Goal: Task Accomplishment & Management: Use online tool/utility

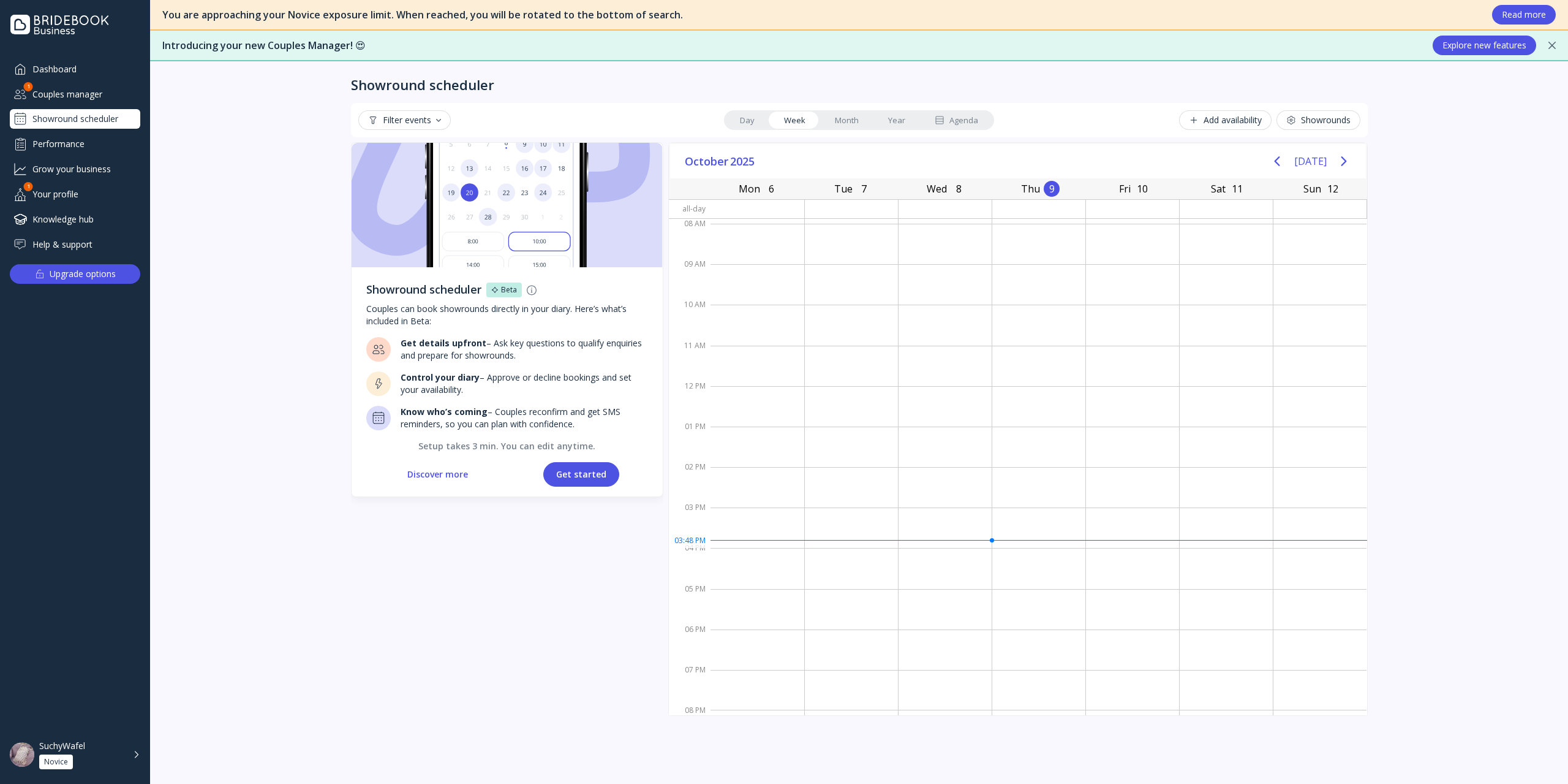
click at [574, 474] on button "Get started" at bounding box center [581, 474] width 76 height 24
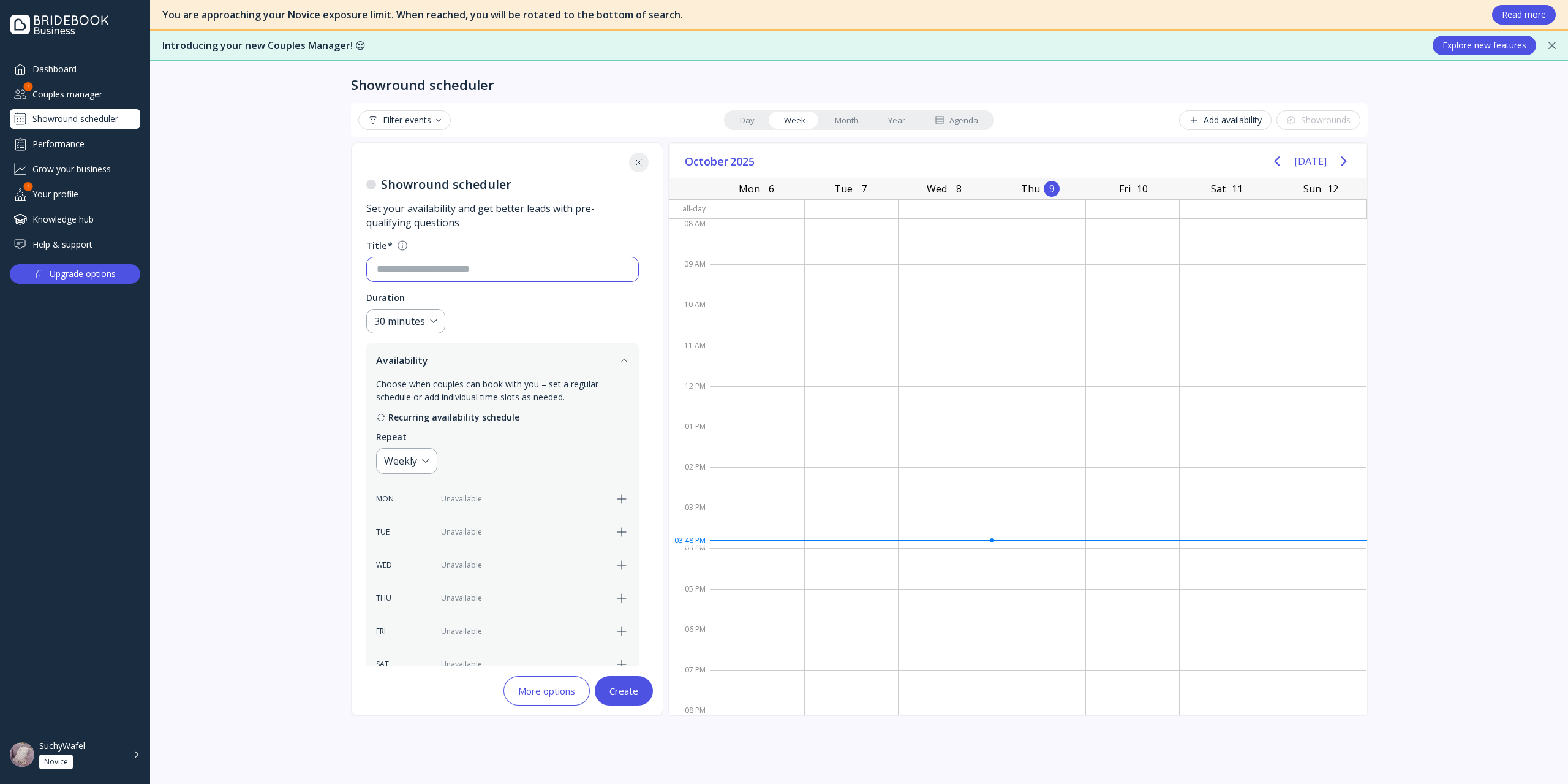
click at [518, 270] on input at bounding box center [502, 269] width 252 height 14
click at [85, 99] on div "Couples manager" at bounding box center [75, 94] width 131 height 21
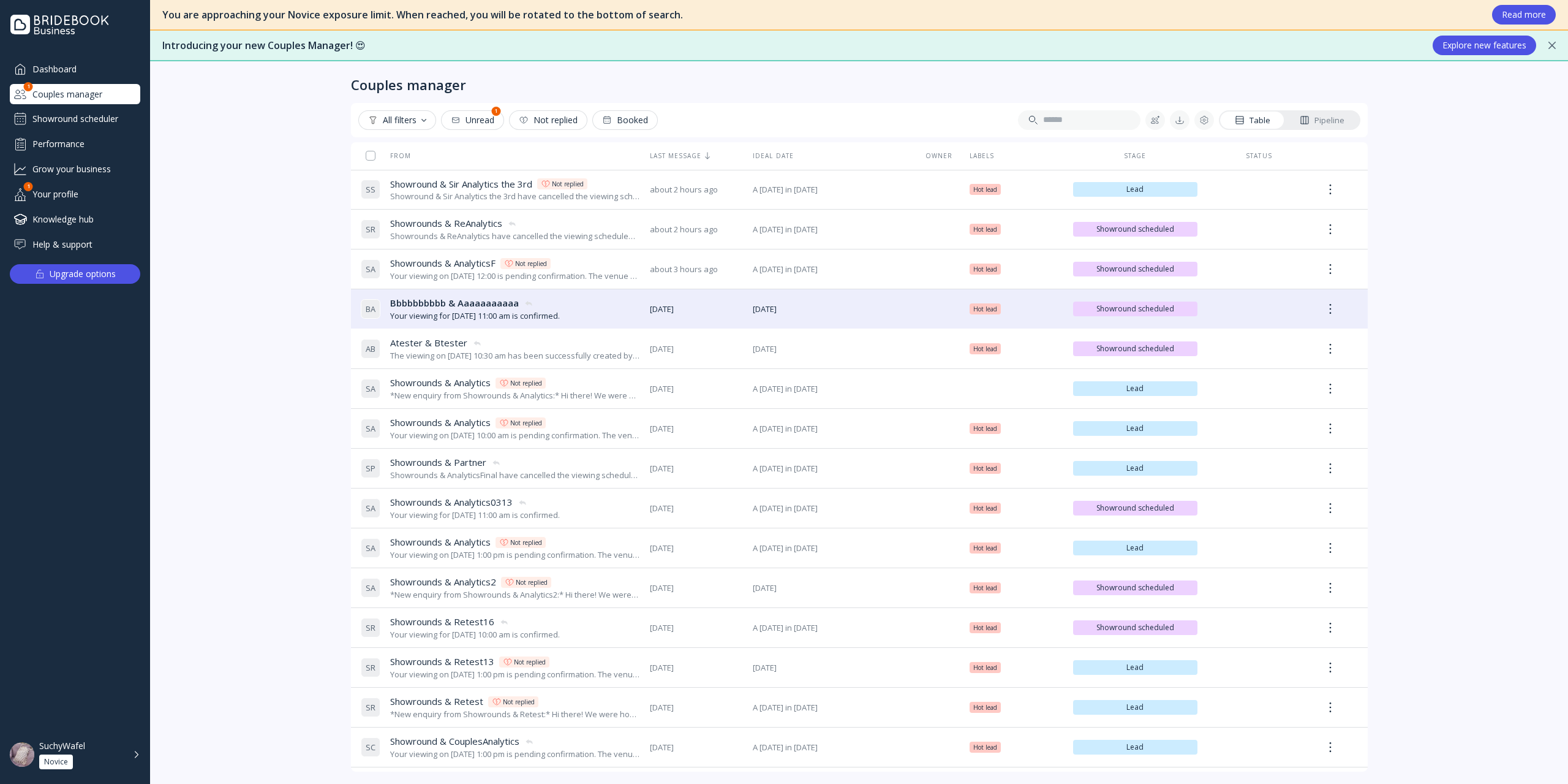
click at [96, 115] on div "Showround scheduler" at bounding box center [75, 119] width 131 height 20
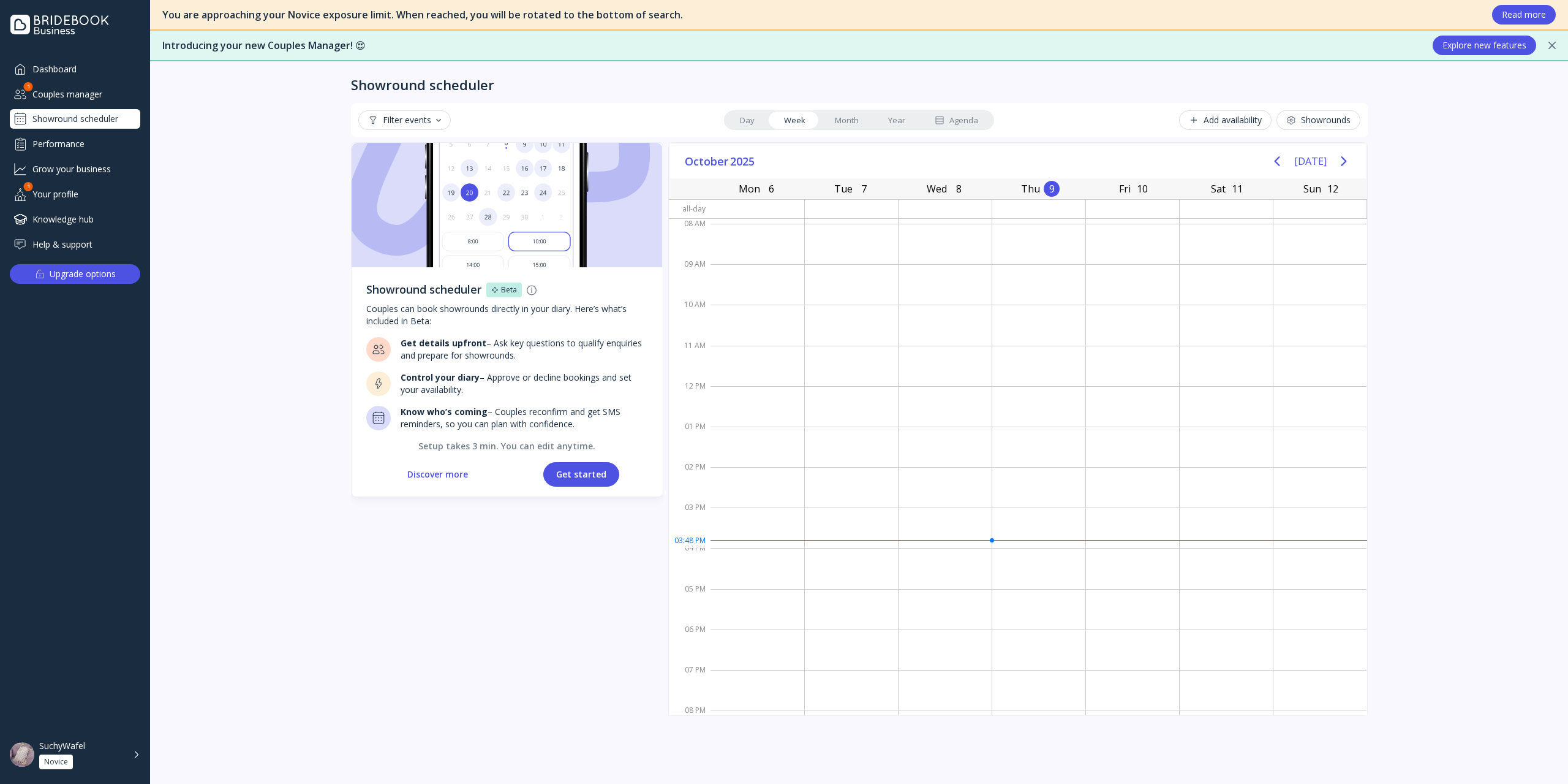
click at [590, 479] on button "Get started" at bounding box center [581, 474] width 76 height 24
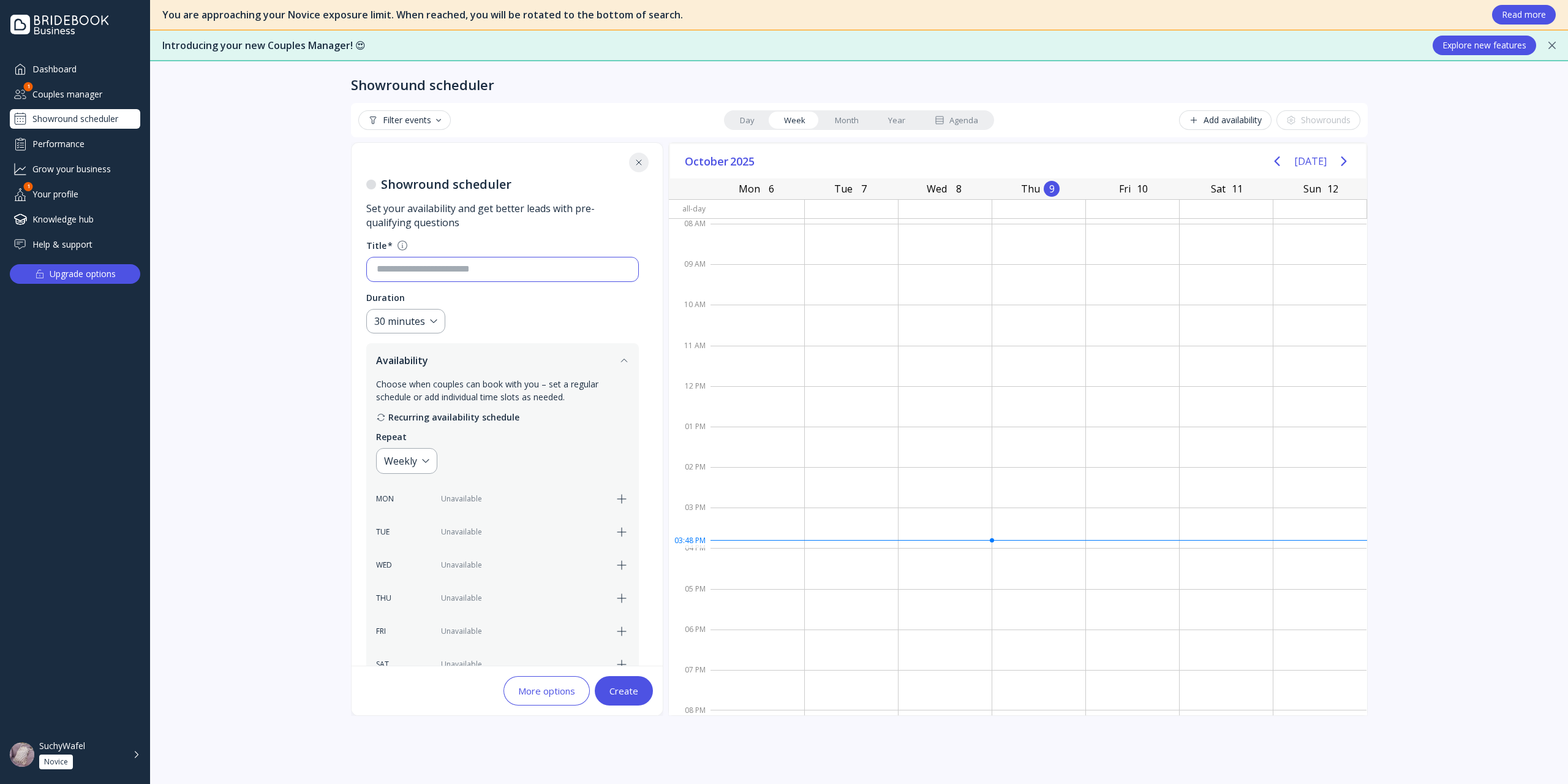
click at [530, 272] on input at bounding box center [502, 269] width 252 height 14
type input "*"
type input "**********"
click at [93, 89] on div "Couples manager" at bounding box center [75, 94] width 131 height 21
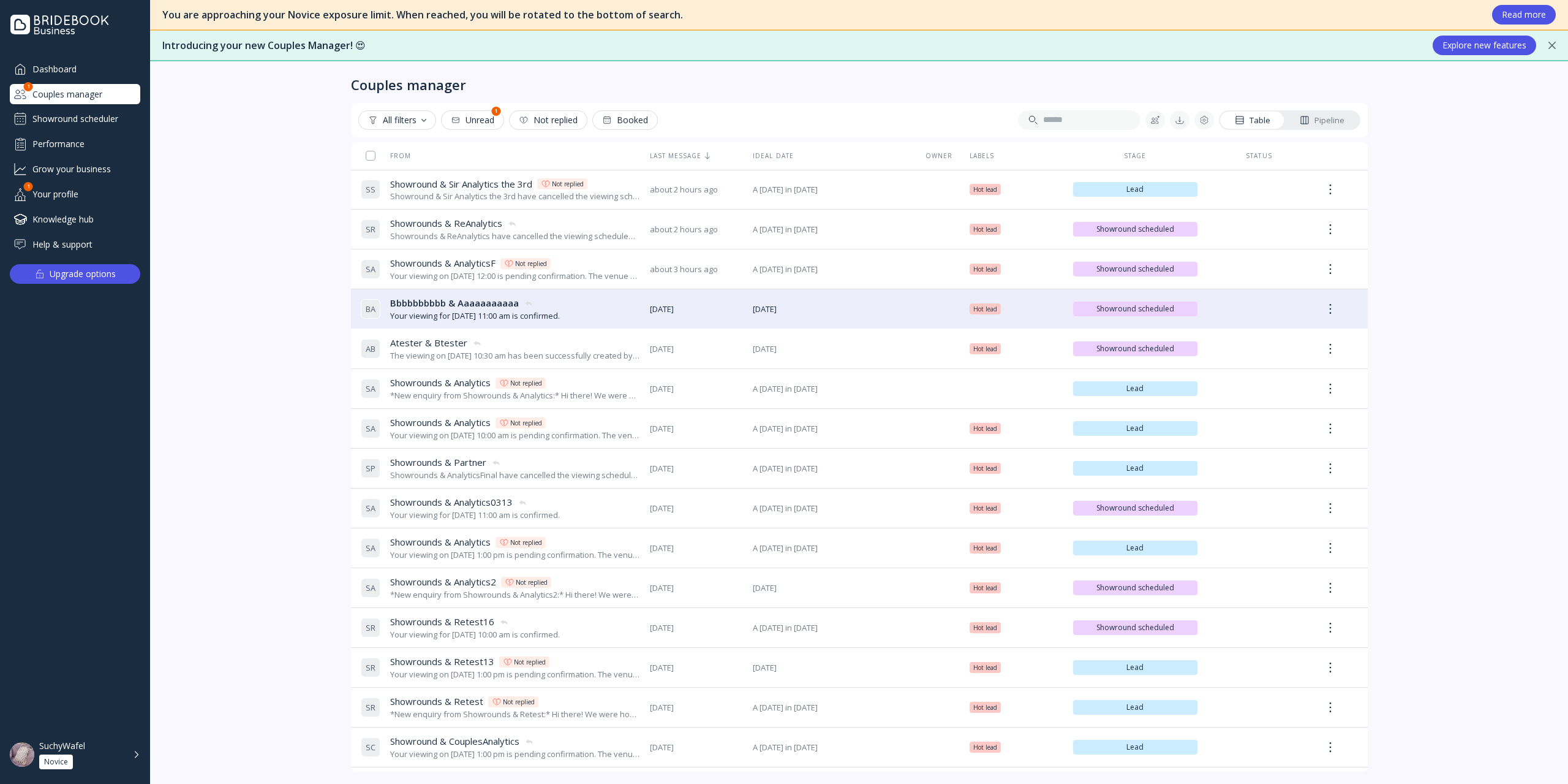
click at [75, 116] on div "Showround scheduler" at bounding box center [75, 119] width 131 height 20
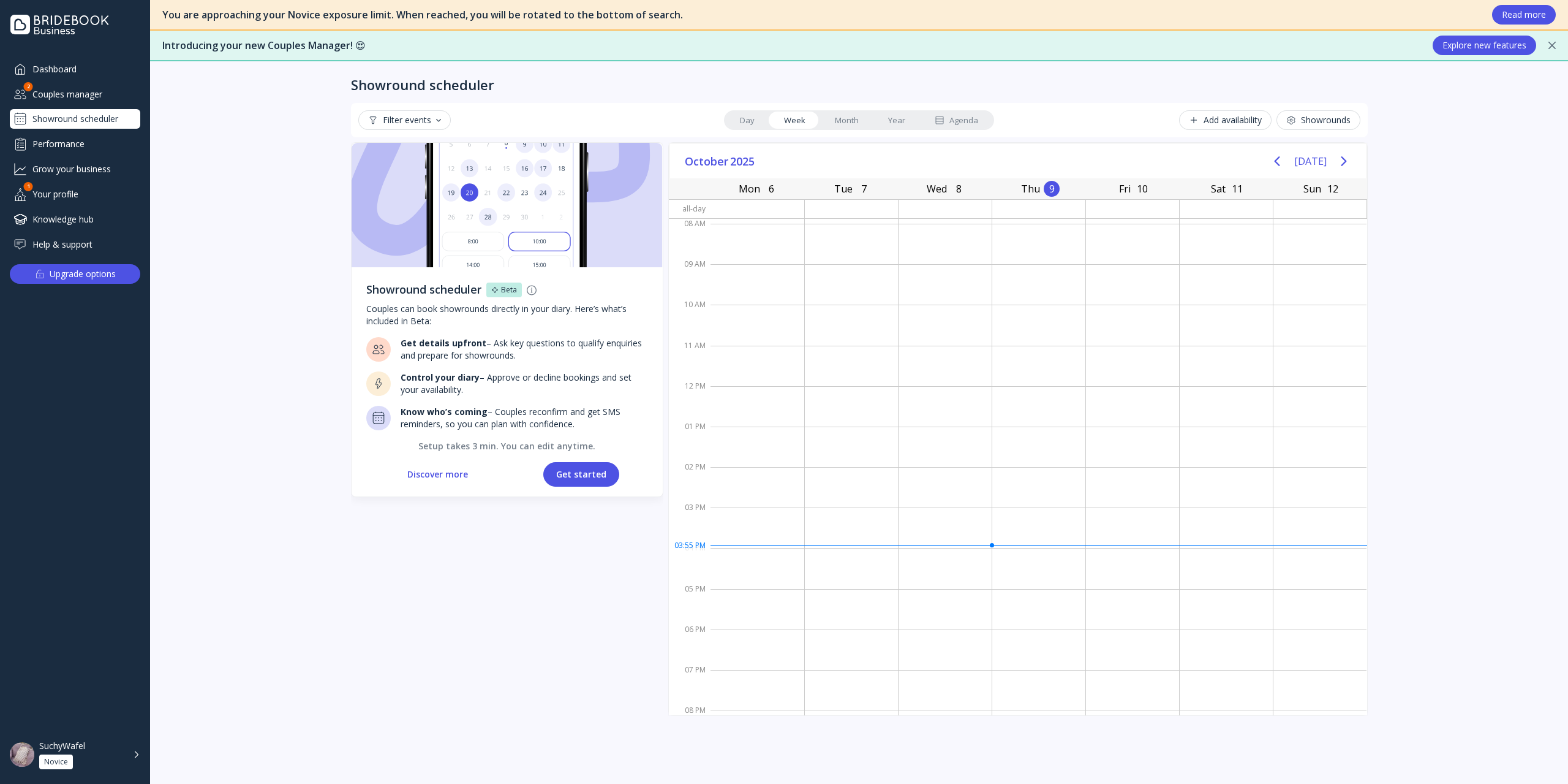
click at [78, 99] on div "Couples manager" at bounding box center [75, 94] width 131 height 21
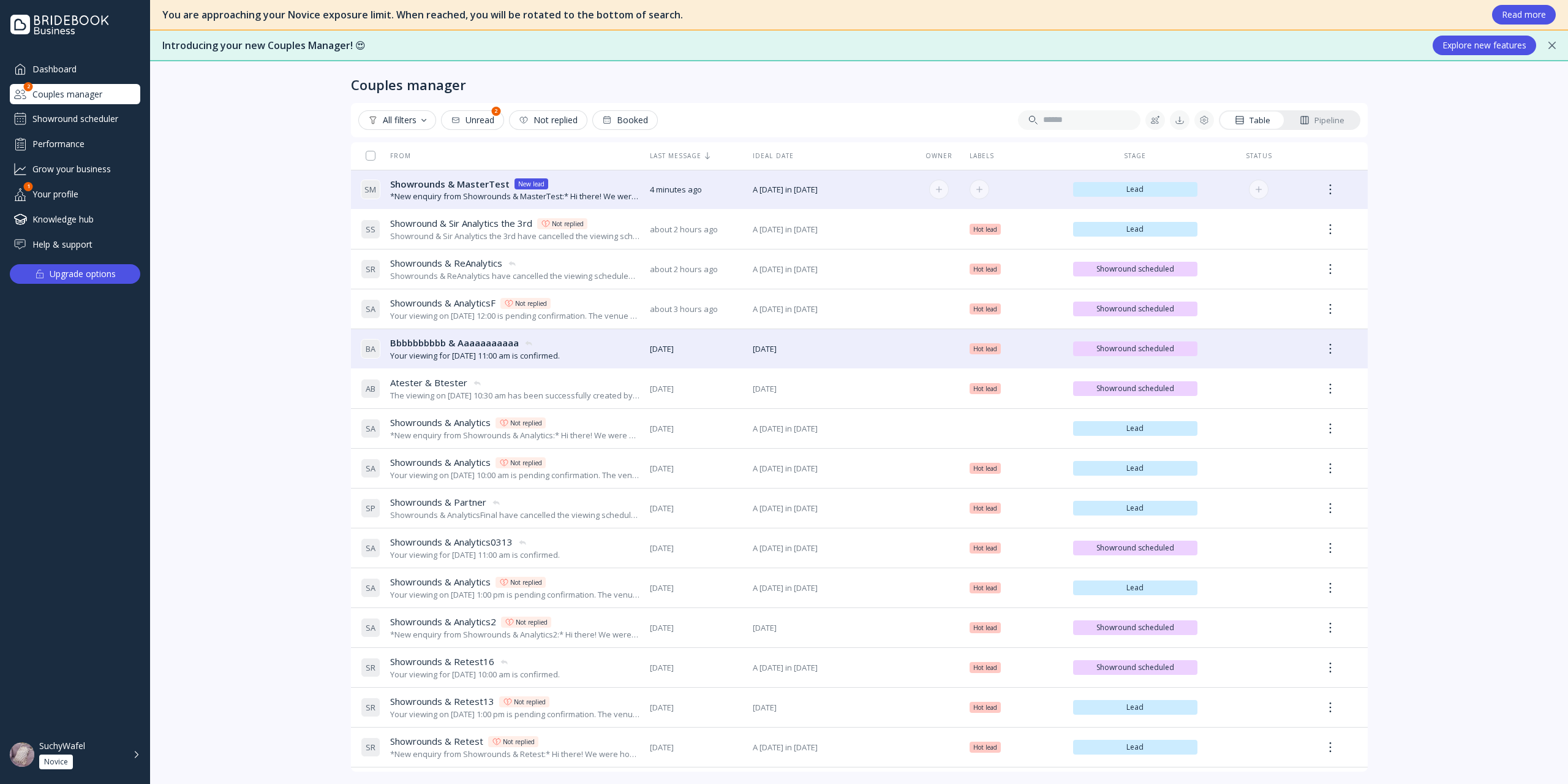
click at [476, 195] on div "*New enquiry from Showrounds & MasterTest:* Hi there! We were hoping to use the…" at bounding box center [516, 196] width 250 height 11
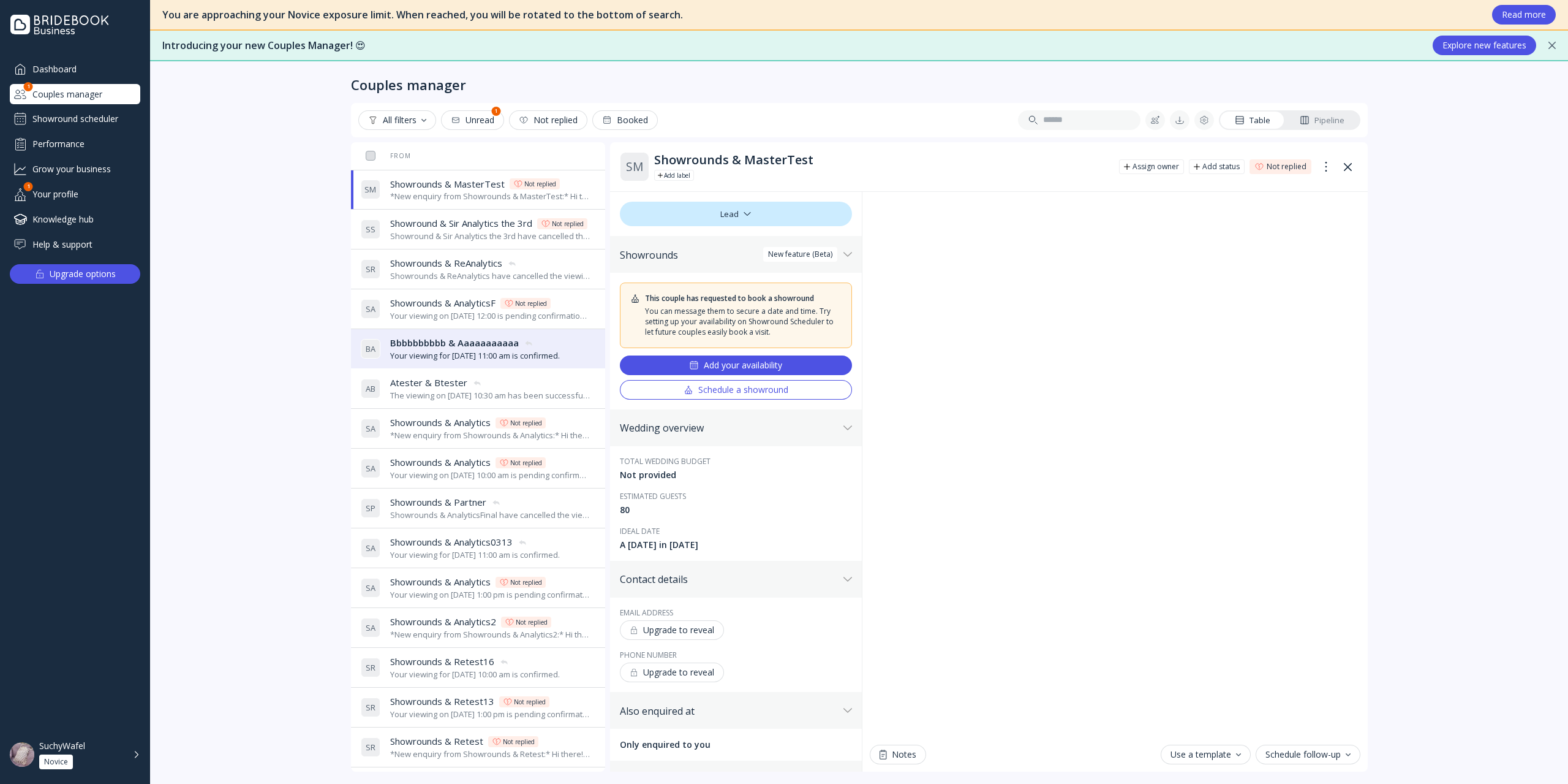
click at [100, 129] on div "Dashboard Couples manager 1 Showround scheduler Performance Grow your business …" at bounding box center [75, 156] width 131 height 195
click at [100, 127] on div "Showround scheduler" at bounding box center [75, 119] width 131 height 20
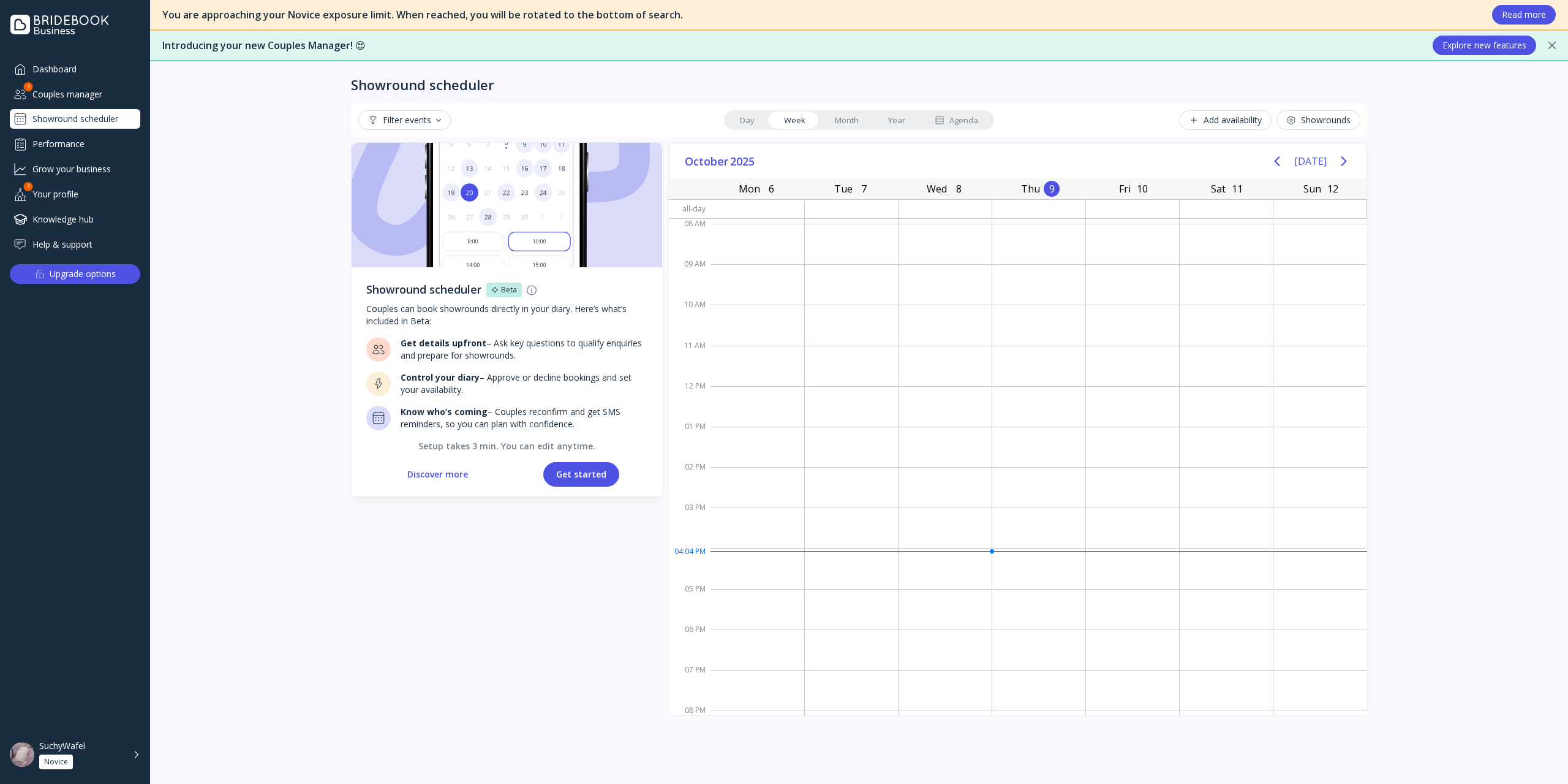
click at [74, 96] on div "Couples manager" at bounding box center [75, 94] width 131 height 21
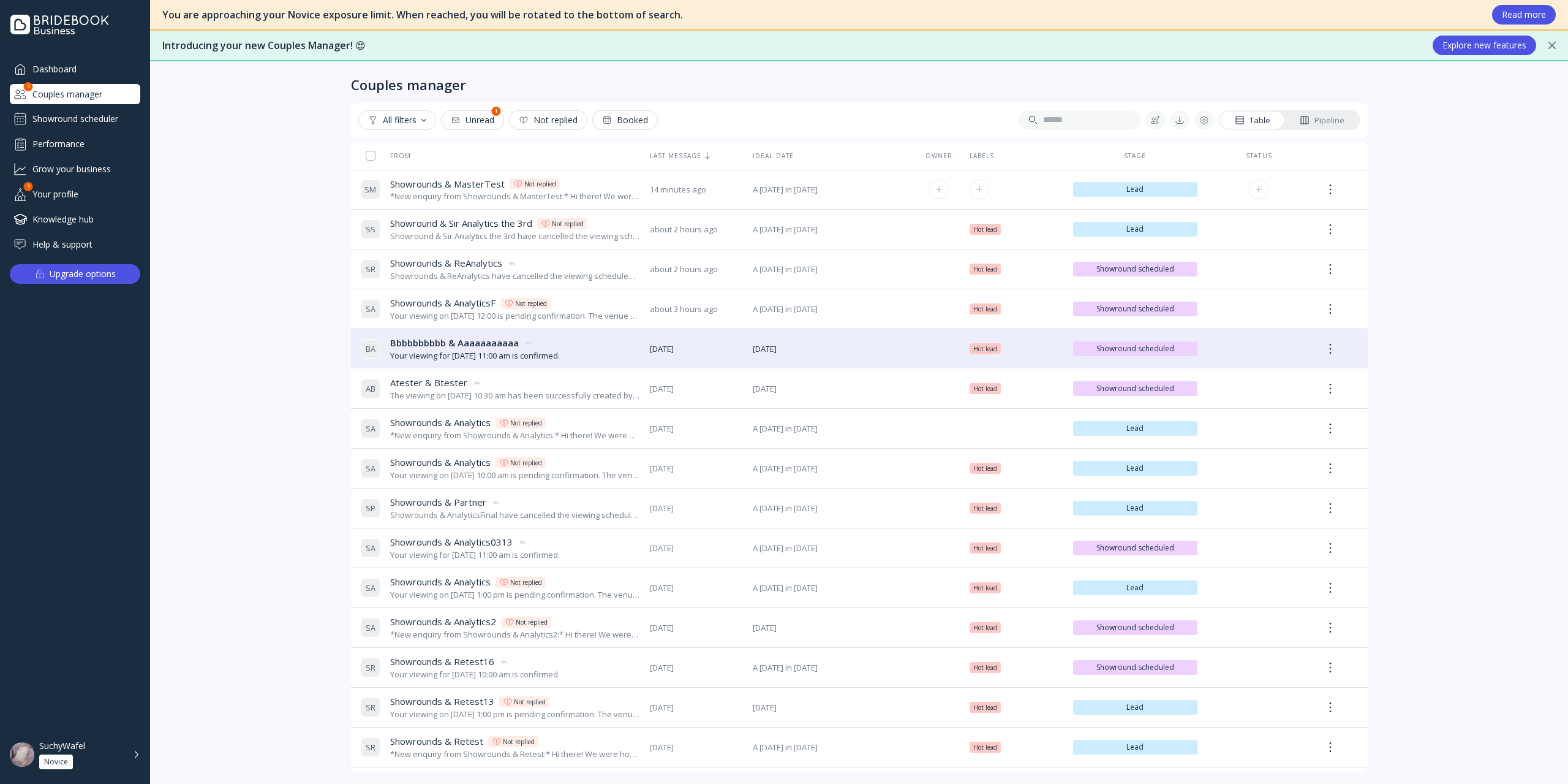
click at [437, 183] on span "Showrounds & MasterTest" at bounding box center [447, 184] width 115 height 13
